Goal: Use online tool/utility: Utilize a website feature to perform a specific function

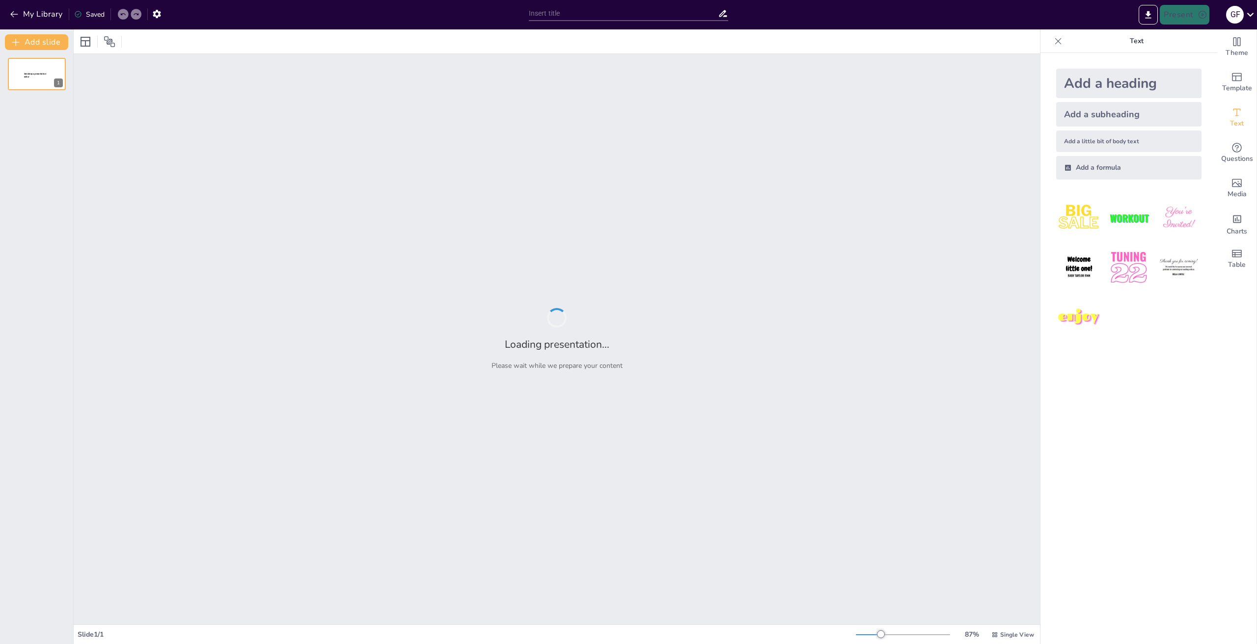
type input "Imported boliwia_no_movie.pptx"
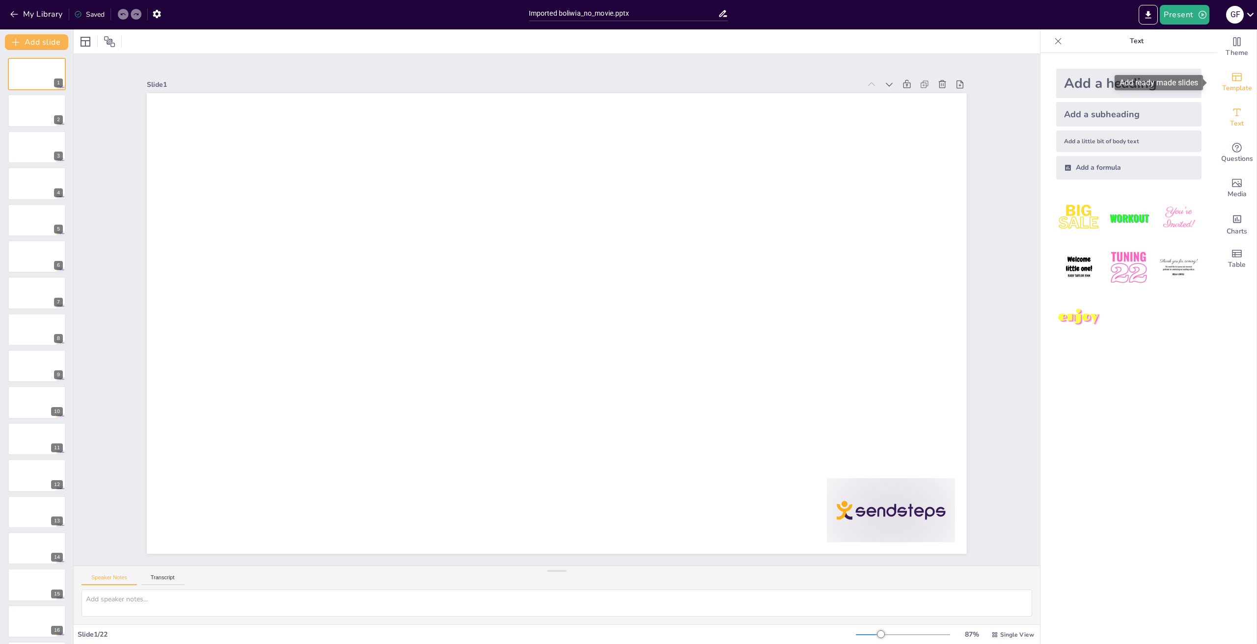
click at [1231, 81] on icon "Add ready made slides" at bounding box center [1237, 77] width 12 height 12
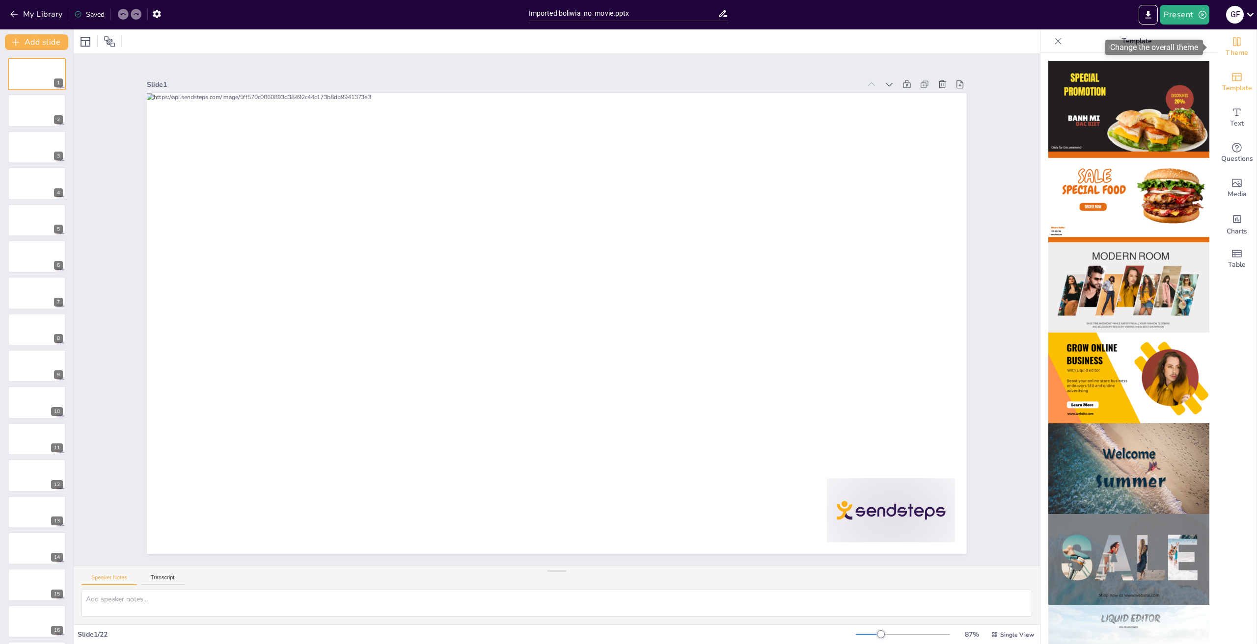
click at [1232, 43] on icon "Change the overall theme" at bounding box center [1237, 42] width 12 height 12
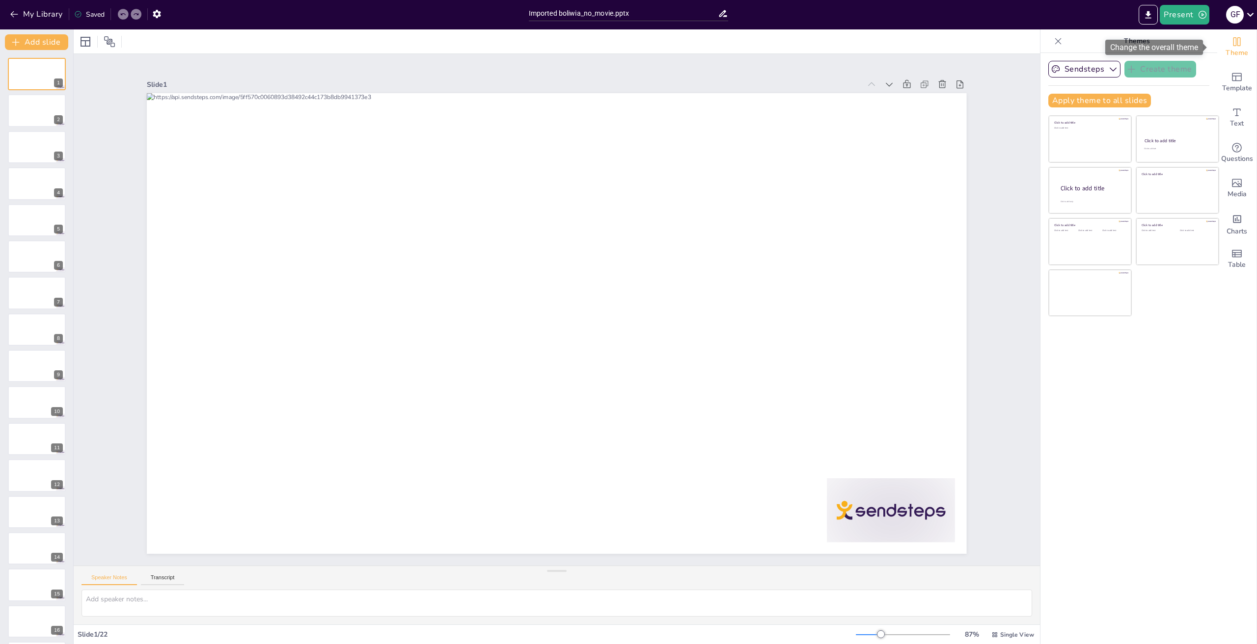
click at [1232, 43] on icon "Change the overall theme" at bounding box center [1237, 42] width 12 height 12
click at [1234, 87] on span "Template" at bounding box center [1237, 88] width 30 height 11
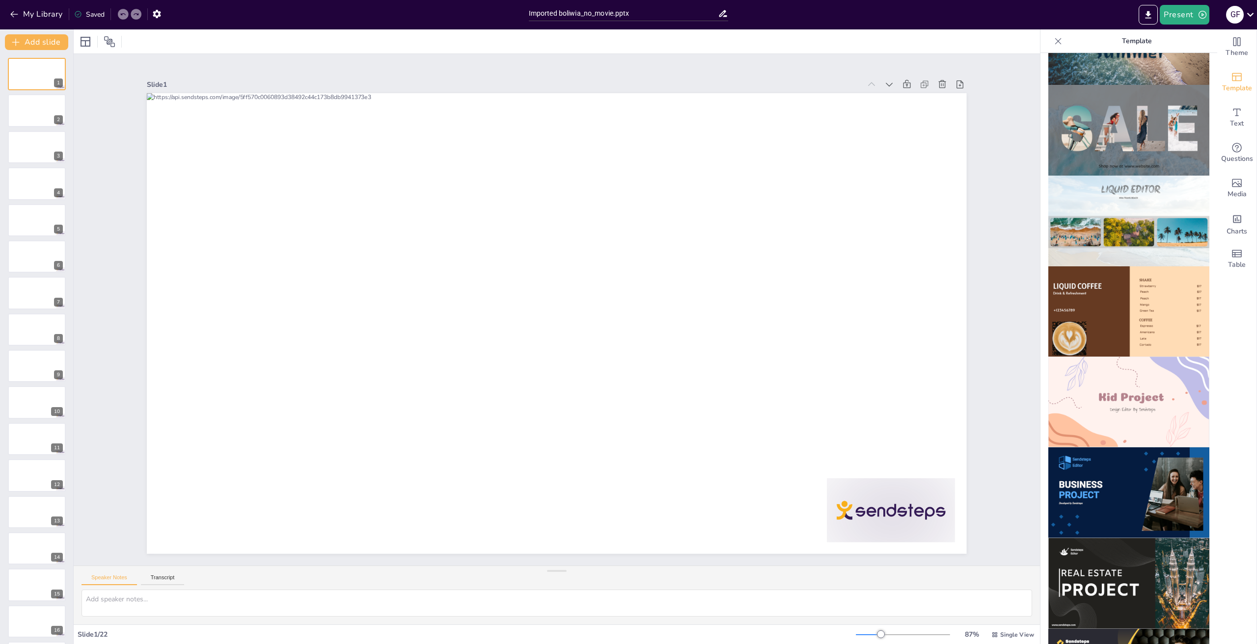
scroll to position [528, 0]
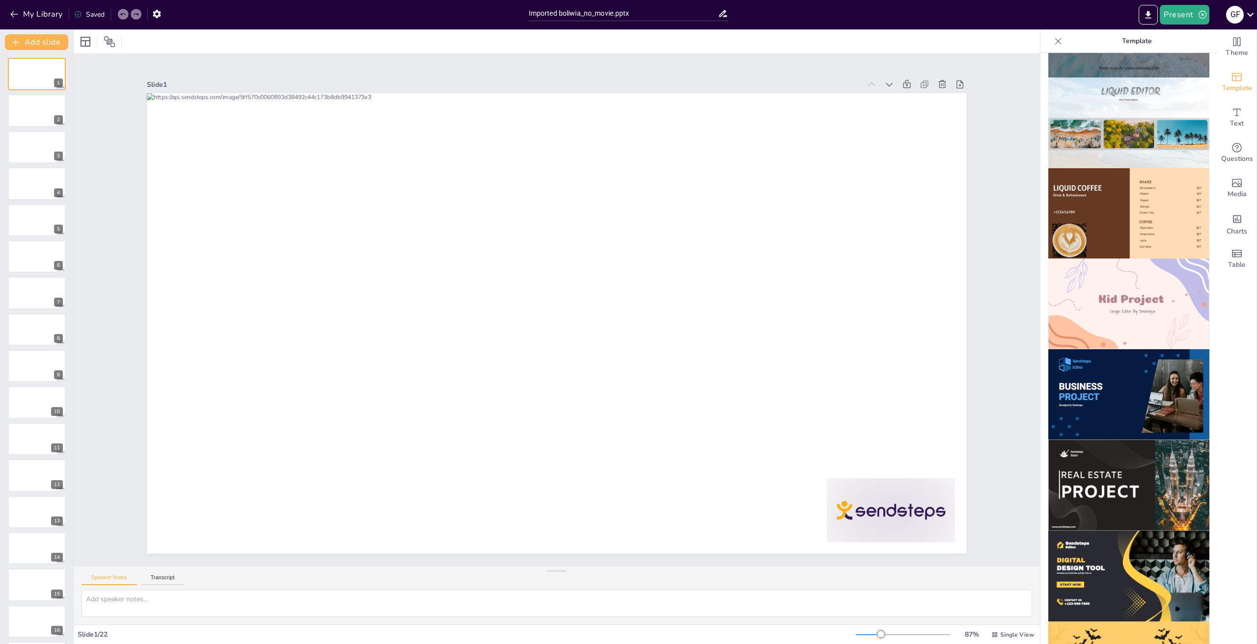
click at [1133, 293] on img at bounding box center [1128, 304] width 161 height 91
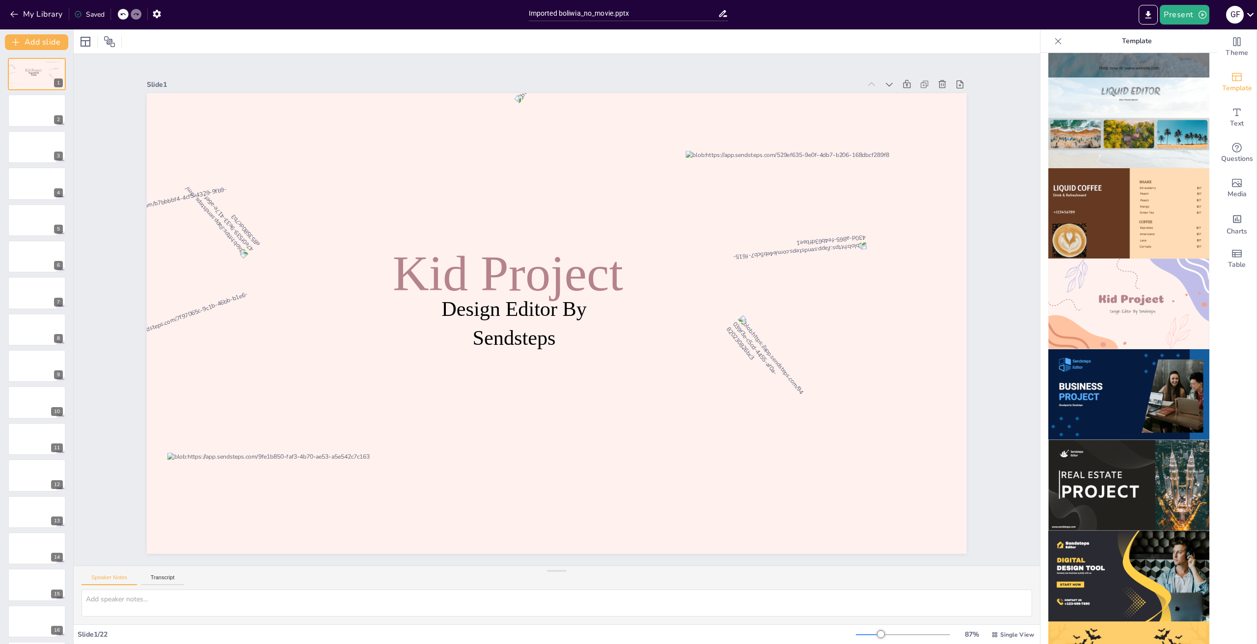
scroll to position [540, 0]
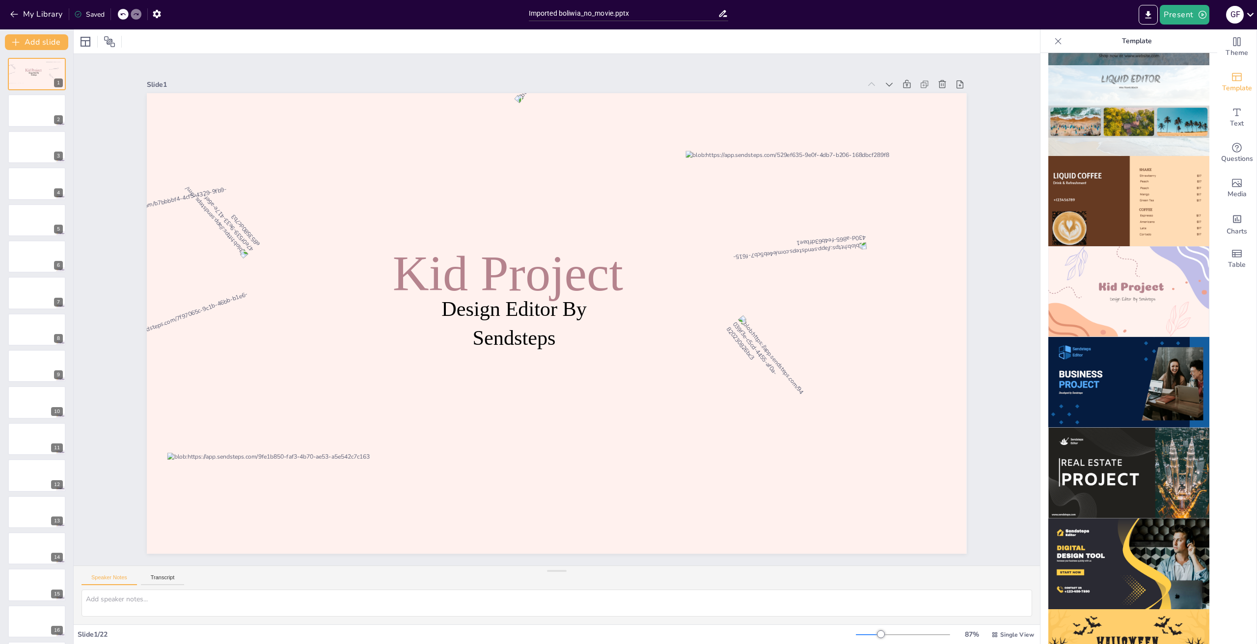
click at [122, 12] on icon at bounding box center [123, 14] width 6 height 6
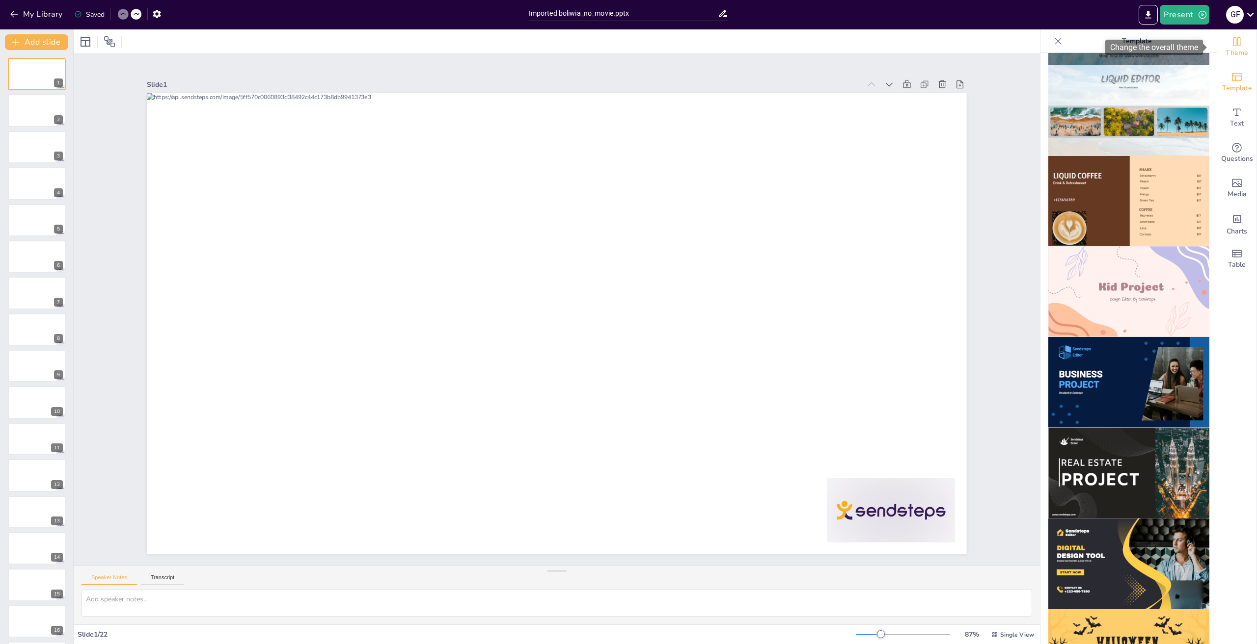
click at [1233, 44] on icon "Change the overall theme" at bounding box center [1236, 41] width 7 height 9
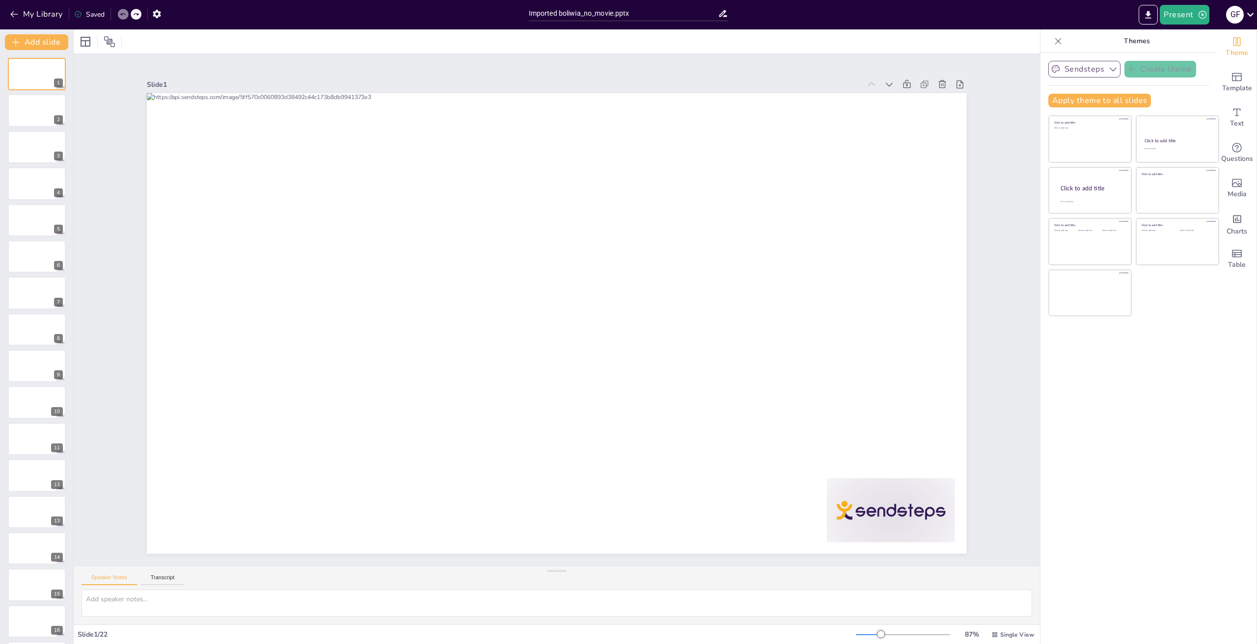
click at [1108, 71] on icon "button" at bounding box center [1113, 69] width 10 height 10
click at [1232, 80] on icon "Add ready made slides" at bounding box center [1237, 77] width 10 height 8
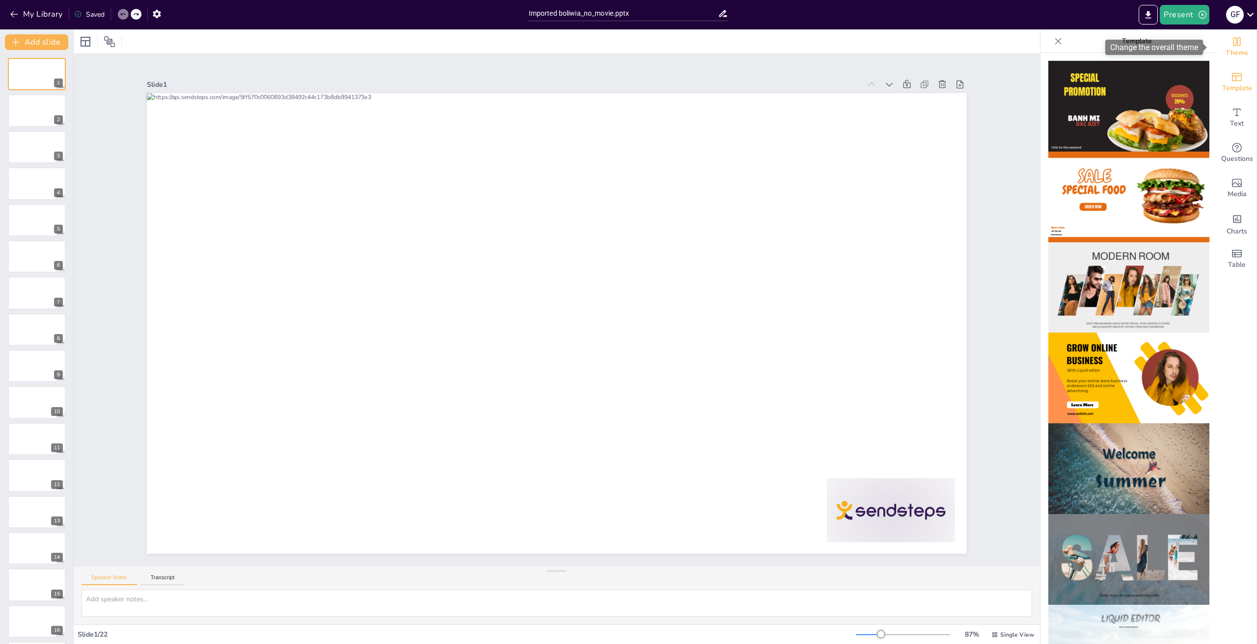
click at [1233, 40] on icon "Change the overall theme" at bounding box center [1237, 42] width 12 height 12
